Goal: Task Accomplishment & Management: Manage account settings

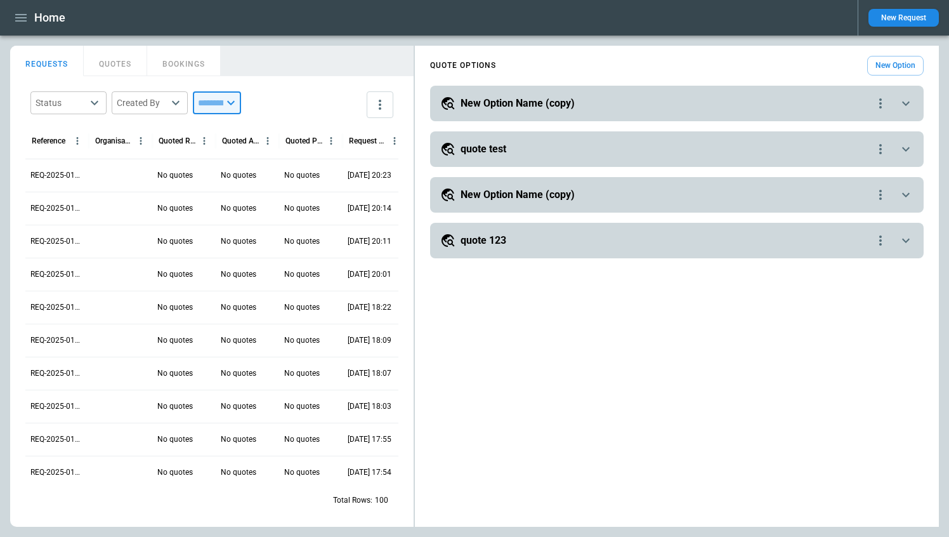
click at [223, 102] on input "text" at bounding box center [208, 102] width 30 height 23
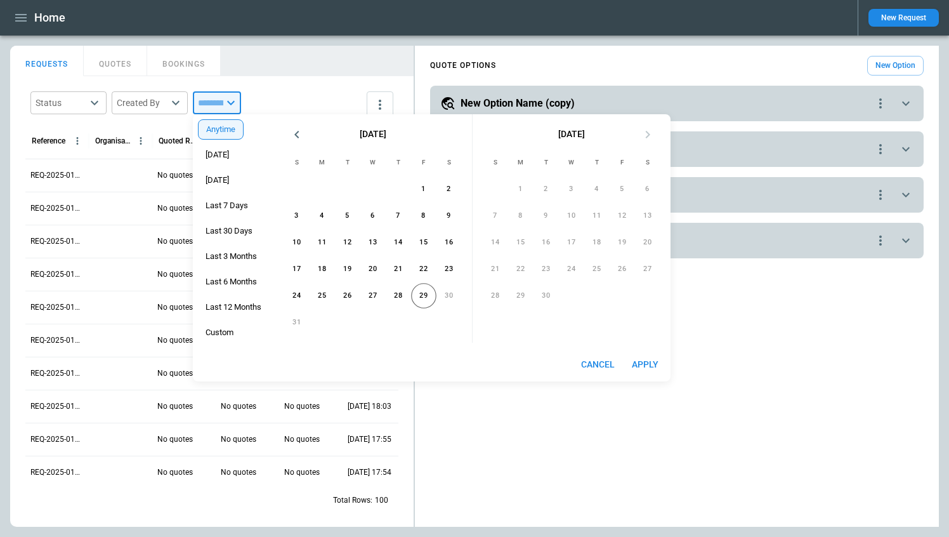
click at [321, 93] on div "Status ​ Created By ​ ​" at bounding box center [211, 104] width 373 height 37
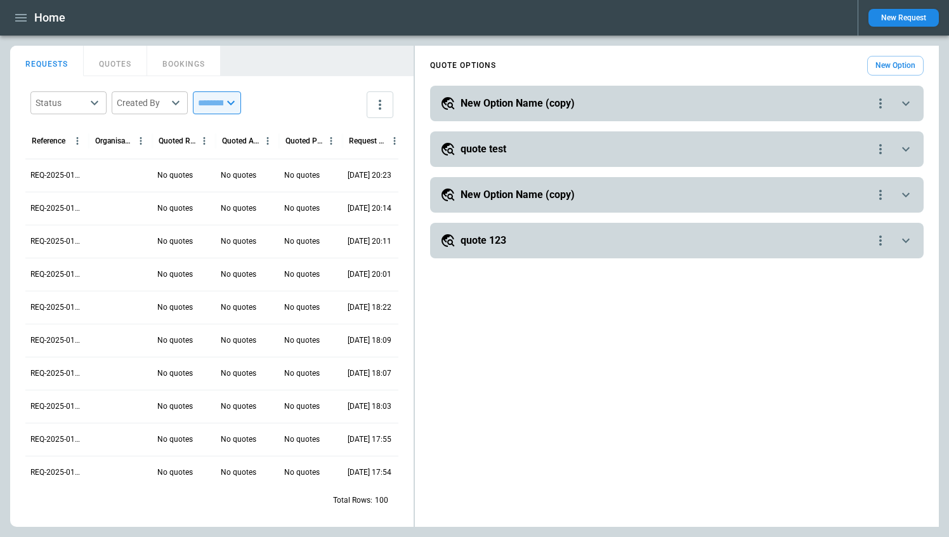
click at [223, 105] on input "text" at bounding box center [208, 102] width 30 height 23
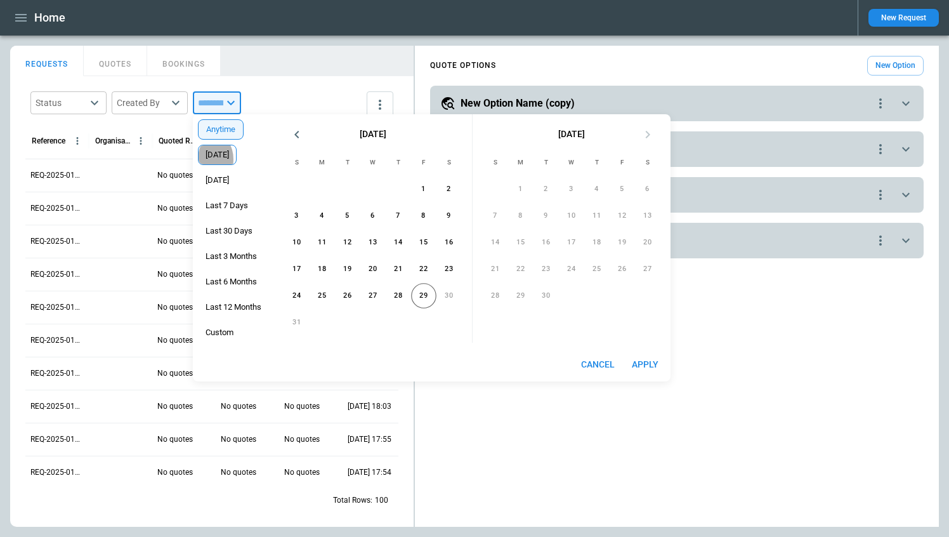
click at [216, 159] on span "[DATE]" at bounding box center [217, 155] width 37 height 10
click at [643, 364] on button "Apply" at bounding box center [645, 364] width 41 height 23
type input "*****"
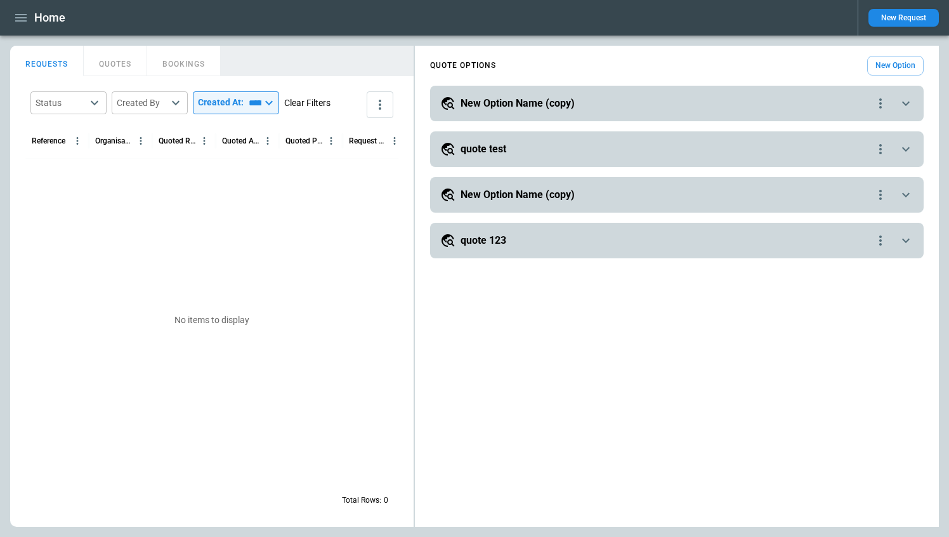
click at [310, 100] on button "Clear Filters" at bounding box center [307, 103] width 46 height 16
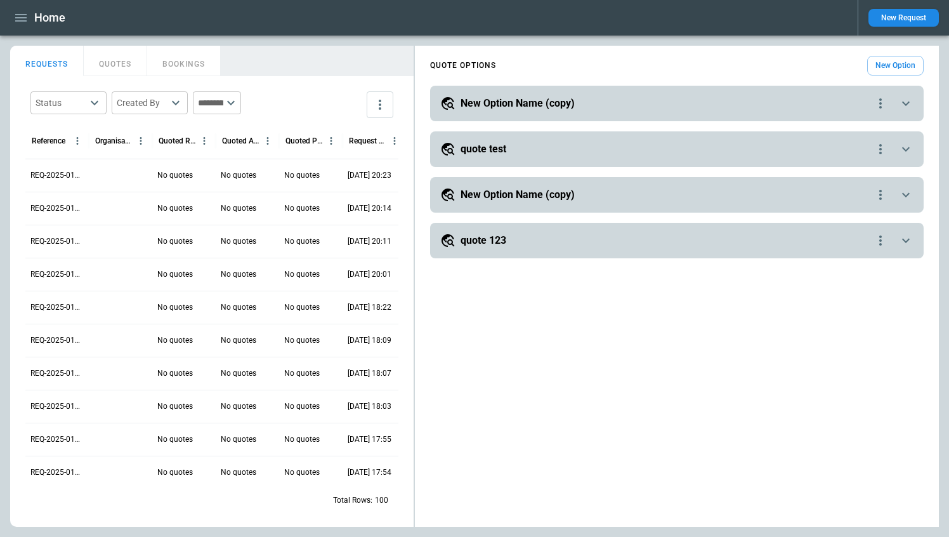
click at [241, 102] on div "​" at bounding box center [217, 102] width 48 height 23
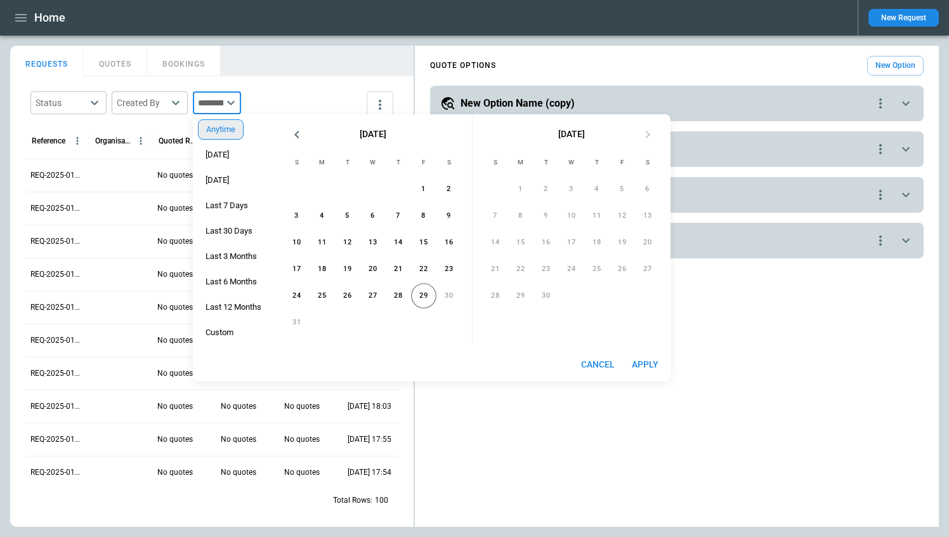
click at [219, 131] on span "Anytime" at bounding box center [221, 129] width 44 height 10
click at [649, 361] on button "Apply" at bounding box center [645, 364] width 41 height 23
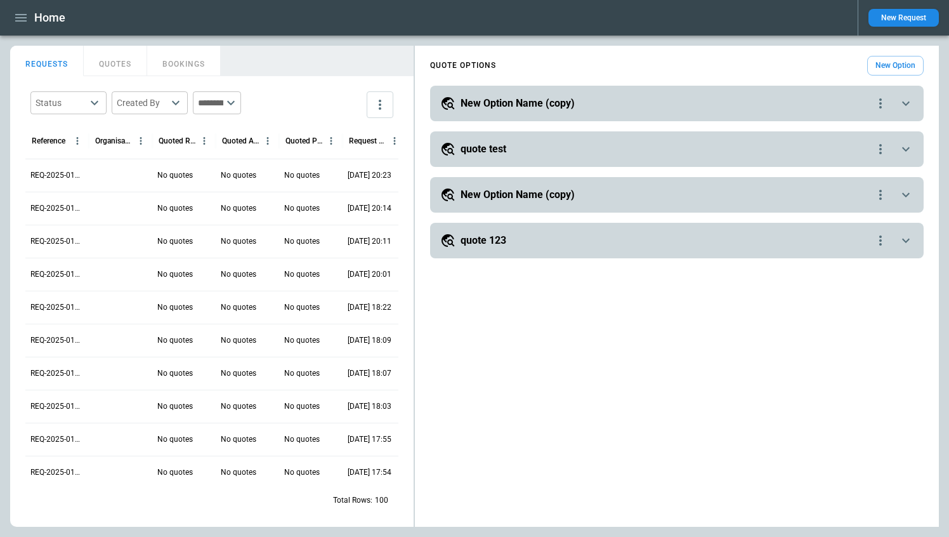
click at [194, 213] on div "No quotes" at bounding box center [183, 208] width 63 height 33
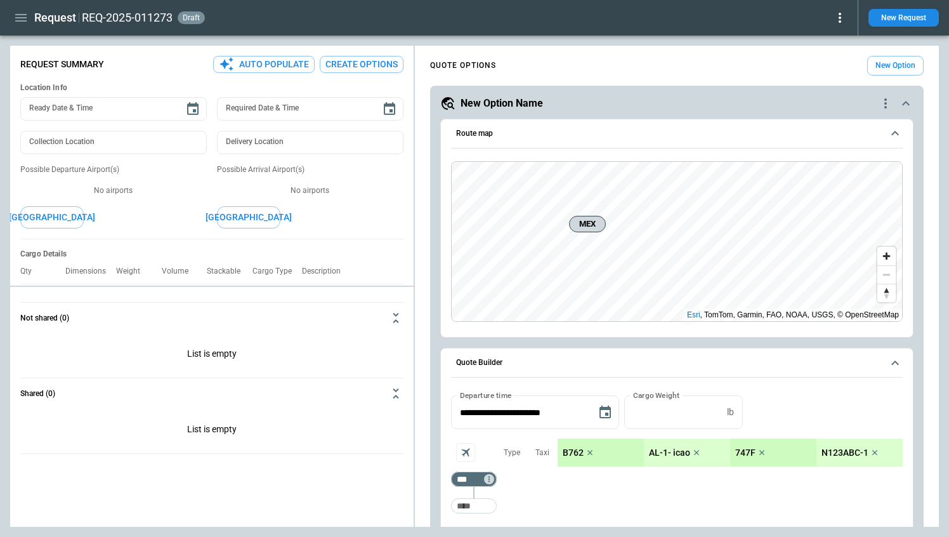
click at [840, 10] on div "Request REQ-2025-011273 draft" at bounding box center [429, 18] width 838 height 22
click at [840, 12] on icon at bounding box center [840, 17] width 15 height 15
click at [831, 79] on button "Decline" at bounding box center [826, 76] width 42 height 18
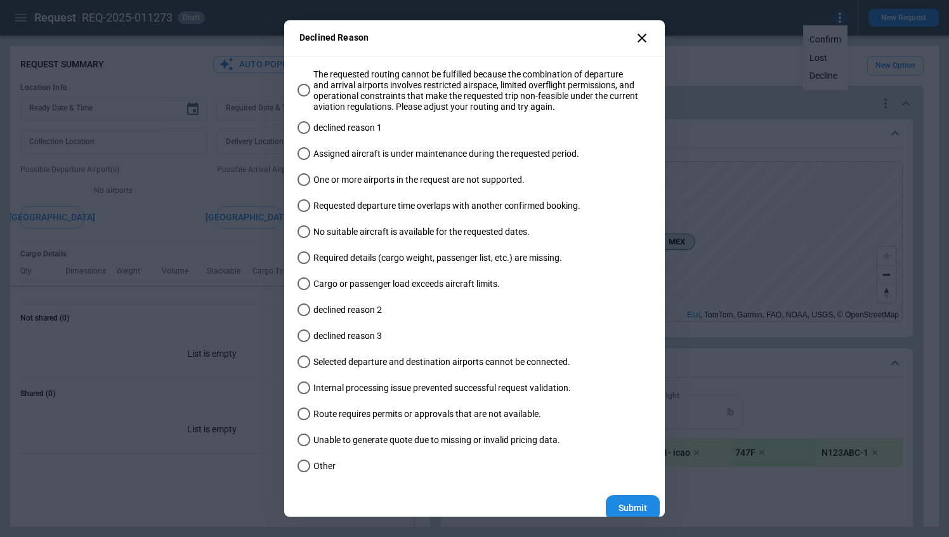
click at [641, 39] on icon at bounding box center [642, 37] width 15 height 15
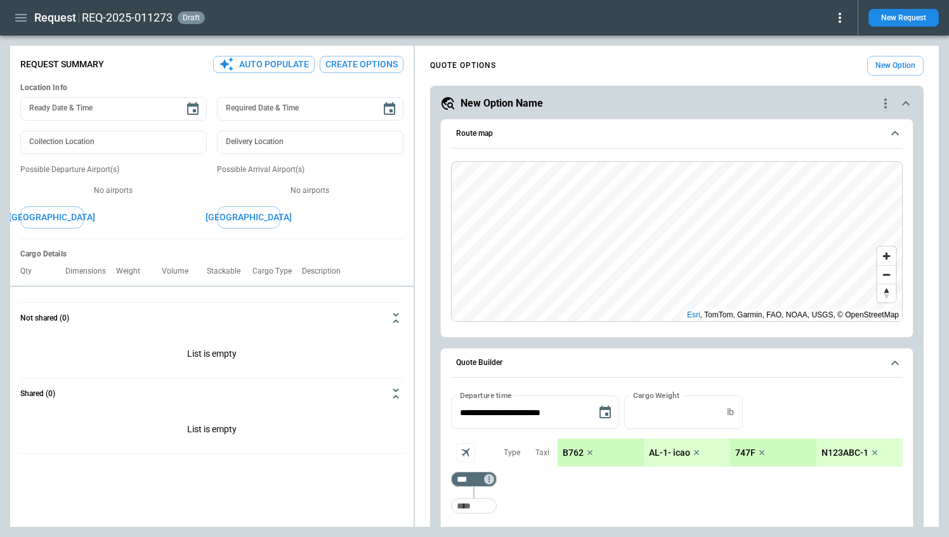
click at [904, 103] on icon "scrollable content" at bounding box center [907, 103] width 8 height 4
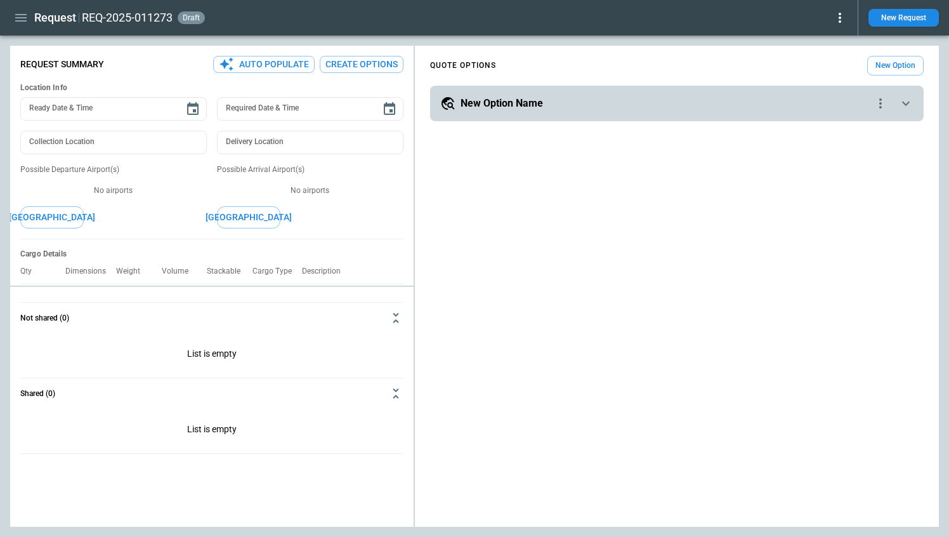
click at [911, 103] on icon "scrollable content" at bounding box center [906, 103] width 15 height 15
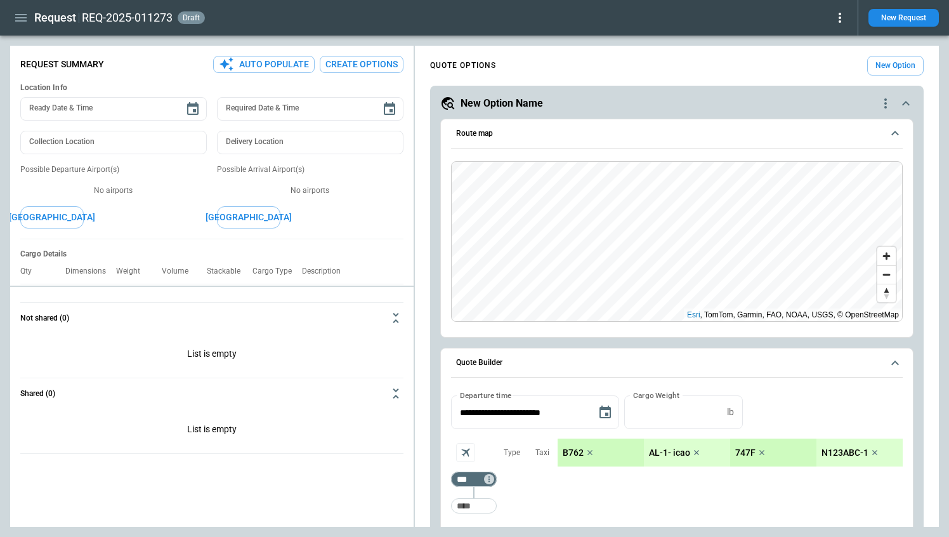
click at [895, 142] on button "Route map" at bounding box center [677, 133] width 452 height 29
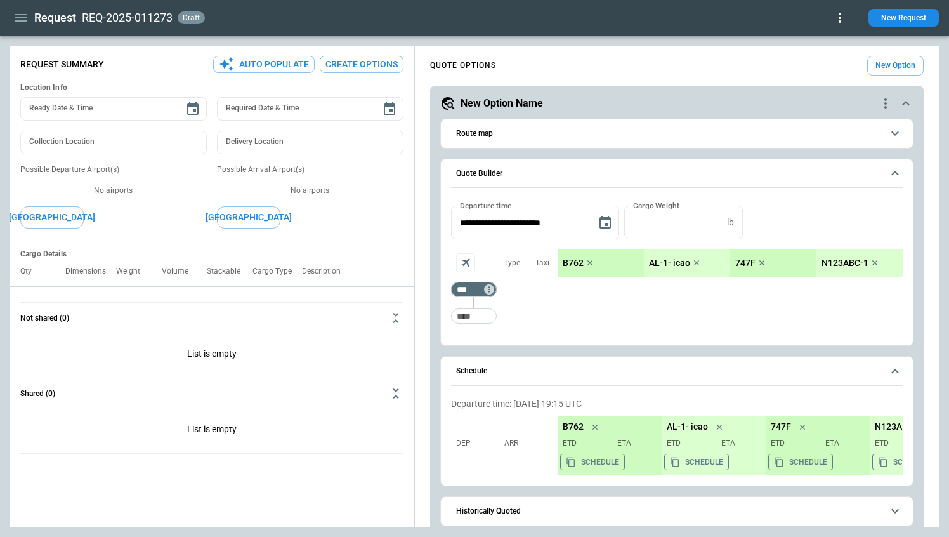
click at [895, 168] on icon "scrollable content" at bounding box center [895, 173] width 15 height 15
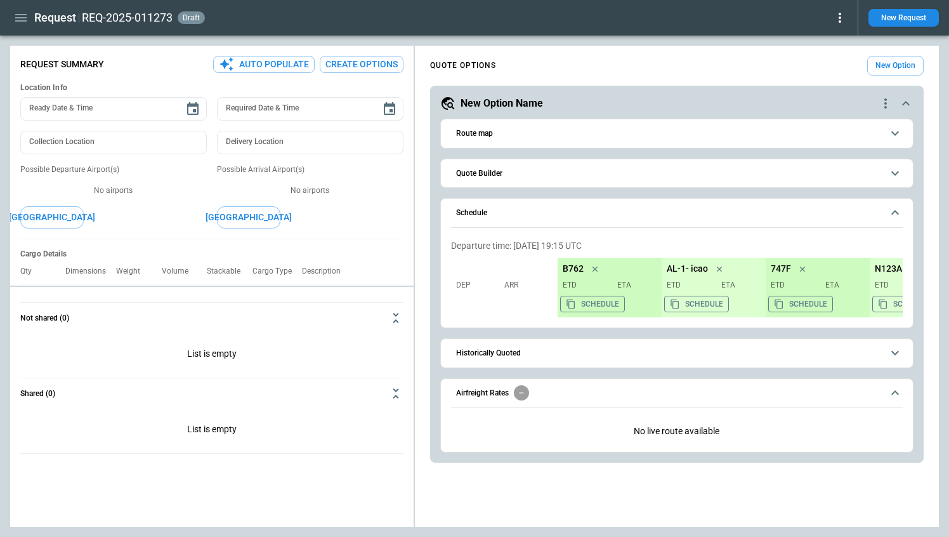
click at [895, 214] on icon "scrollable content" at bounding box center [895, 212] width 15 height 15
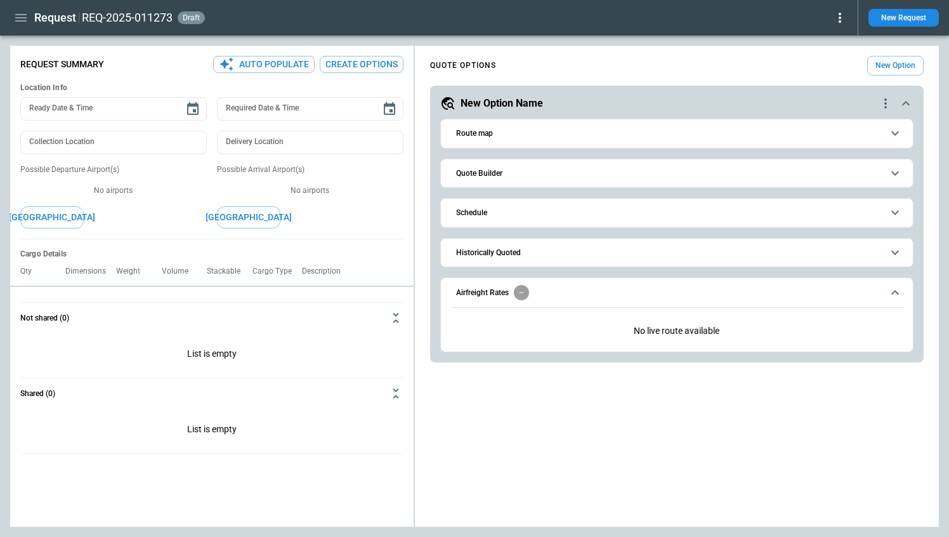
click at [897, 284] on button "Airfreight Rates" at bounding box center [677, 292] width 452 height 29
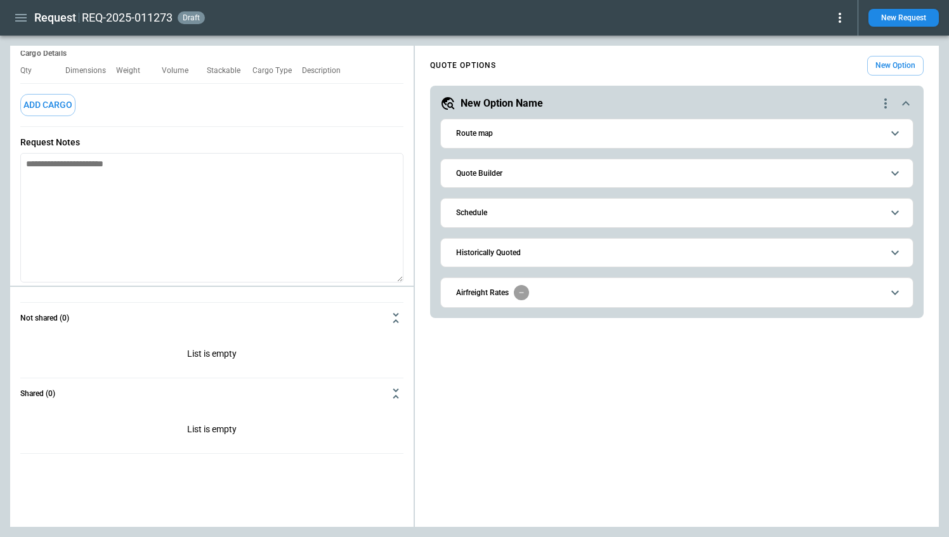
scroll to position [125, 0]
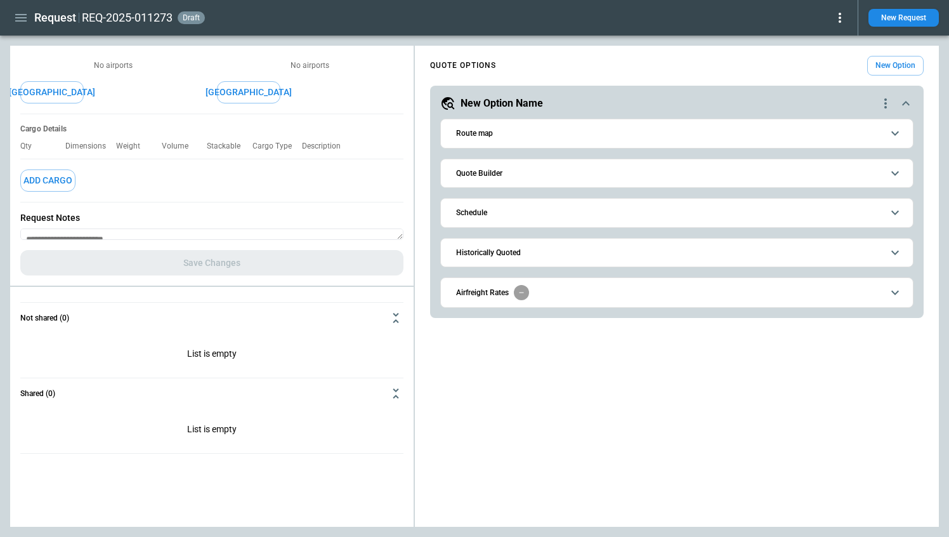
drag, startPoint x: 400, startPoint y: 237, endPoint x: 397, endPoint y: 220, distance: 17.3
click at [397, 220] on div "Request Notes *" at bounding box center [211, 226] width 383 height 48
click at [398, 239] on textarea at bounding box center [211, 233] width 383 height 11
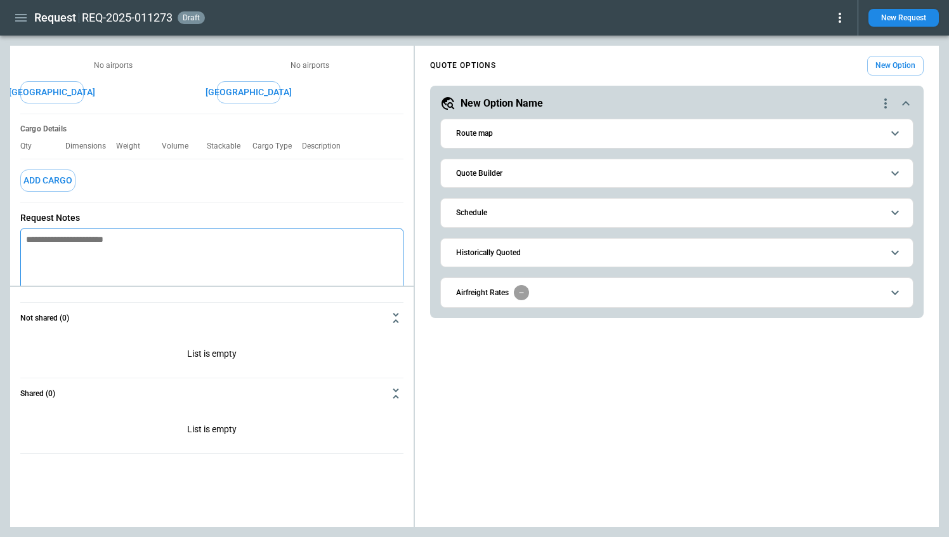
drag, startPoint x: 402, startPoint y: 237, endPoint x: 400, endPoint y: 311, distance: 73.6
click at [400, 312] on div "**********" at bounding box center [474, 286] width 929 height 481
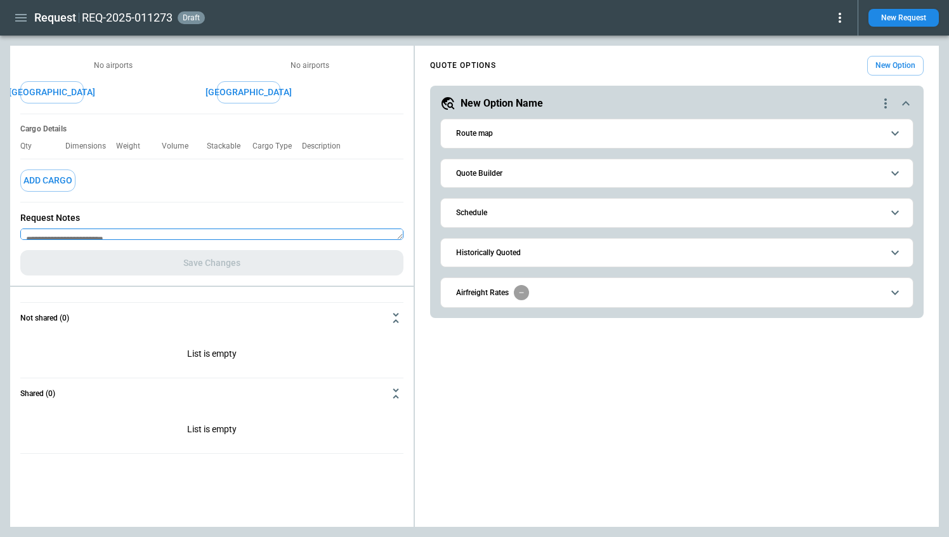
scroll to position [166, 0]
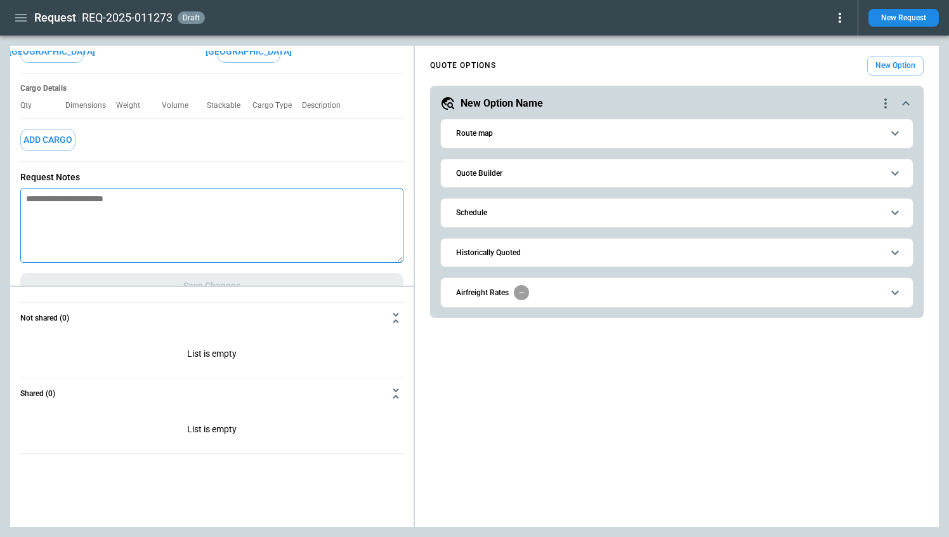
drag, startPoint x: 400, startPoint y: 270, endPoint x: 395, endPoint y: 258, distance: 12.8
click at [395, 258] on textarea at bounding box center [211, 225] width 383 height 75
type textarea "*"
